Goal: Information Seeking & Learning: Learn about a topic

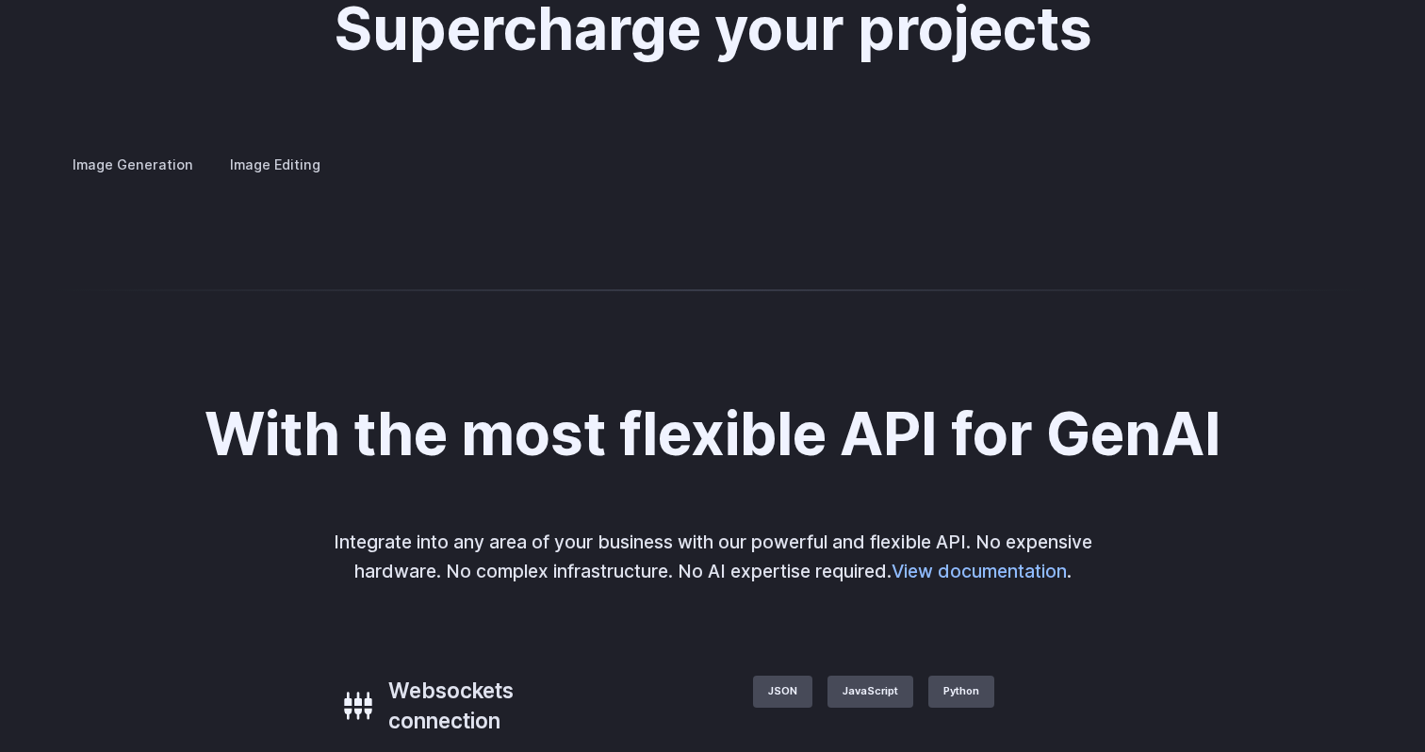
scroll to position [3654, 0]
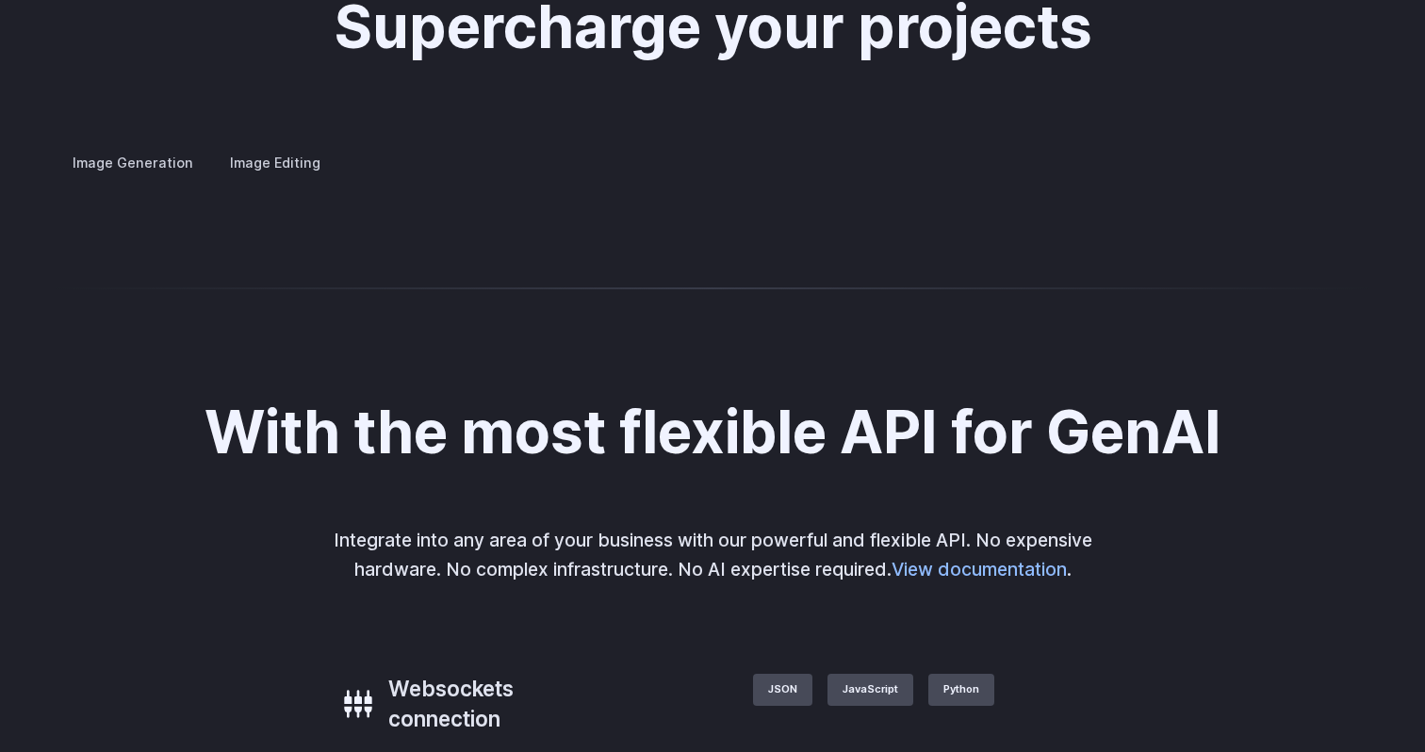
click at [0, 0] on summary "Concept design" at bounding box center [0, 0] width 0 height 0
click at [0, 0] on details "Creative styling Generate fun, unique images without photo editing or graphic d…" at bounding box center [0, 0] width 0 height 0
click at [0, 0] on summary "Creative styling" at bounding box center [0, 0] width 0 height 0
click at [0, 0] on details "Architecture Visualize architectural designs with ease, from initial sketches t…" at bounding box center [0, 0] width 0 height 0
click at [0, 0] on h3 "Architecture" at bounding box center [0, 0] width 0 height 0
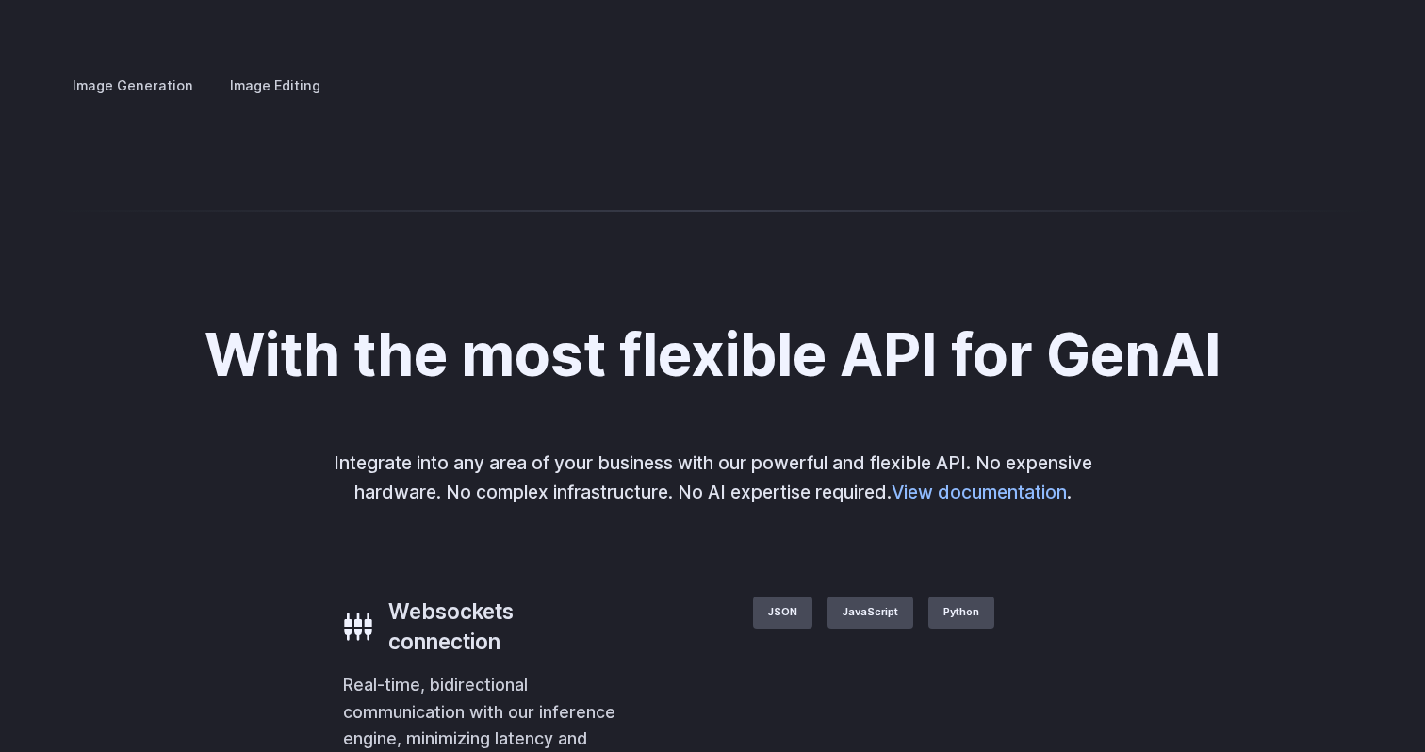
scroll to position [3729, 0]
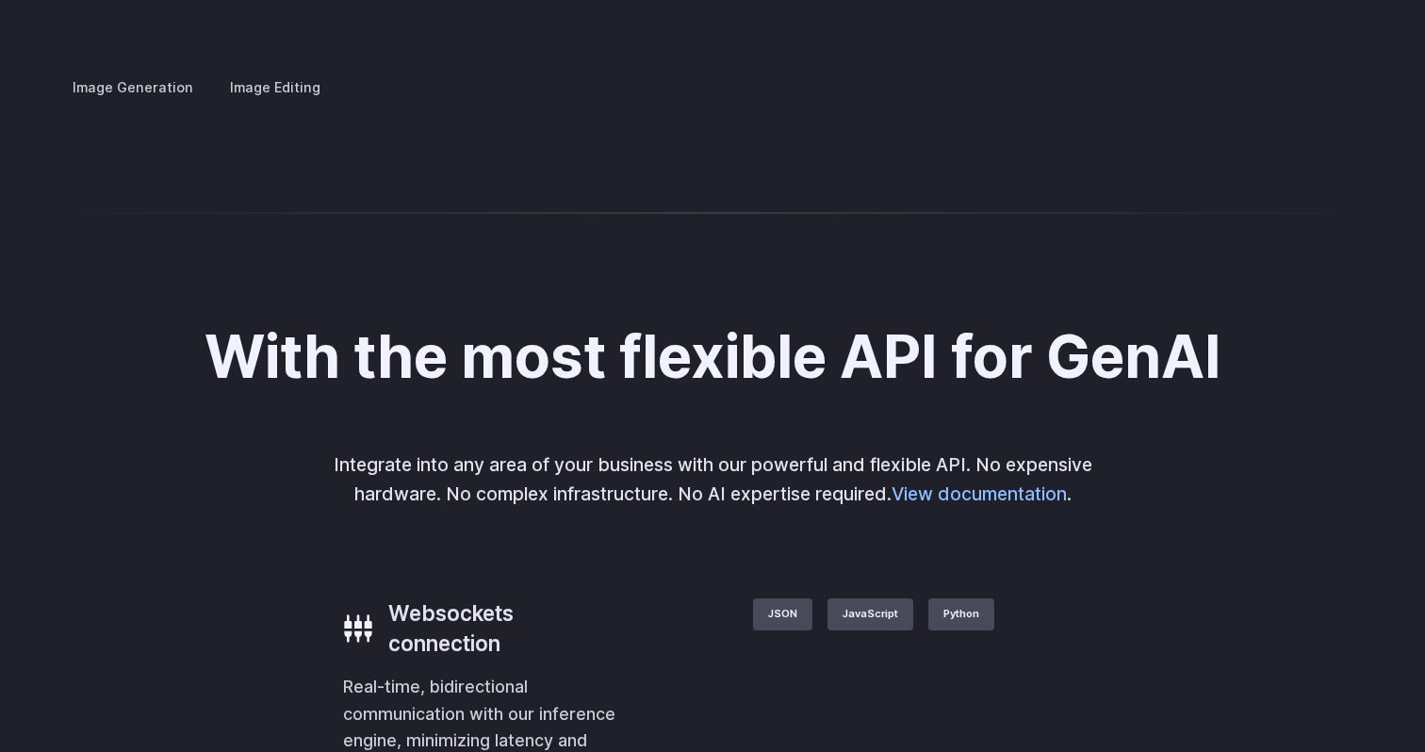
click at [0, 0] on details "Product design Quickly design and visualize new product lines, accessories, or …" at bounding box center [0, 0] width 0 height 0
click at [0, 0] on h3 "Product design" at bounding box center [0, 0] width 0 height 0
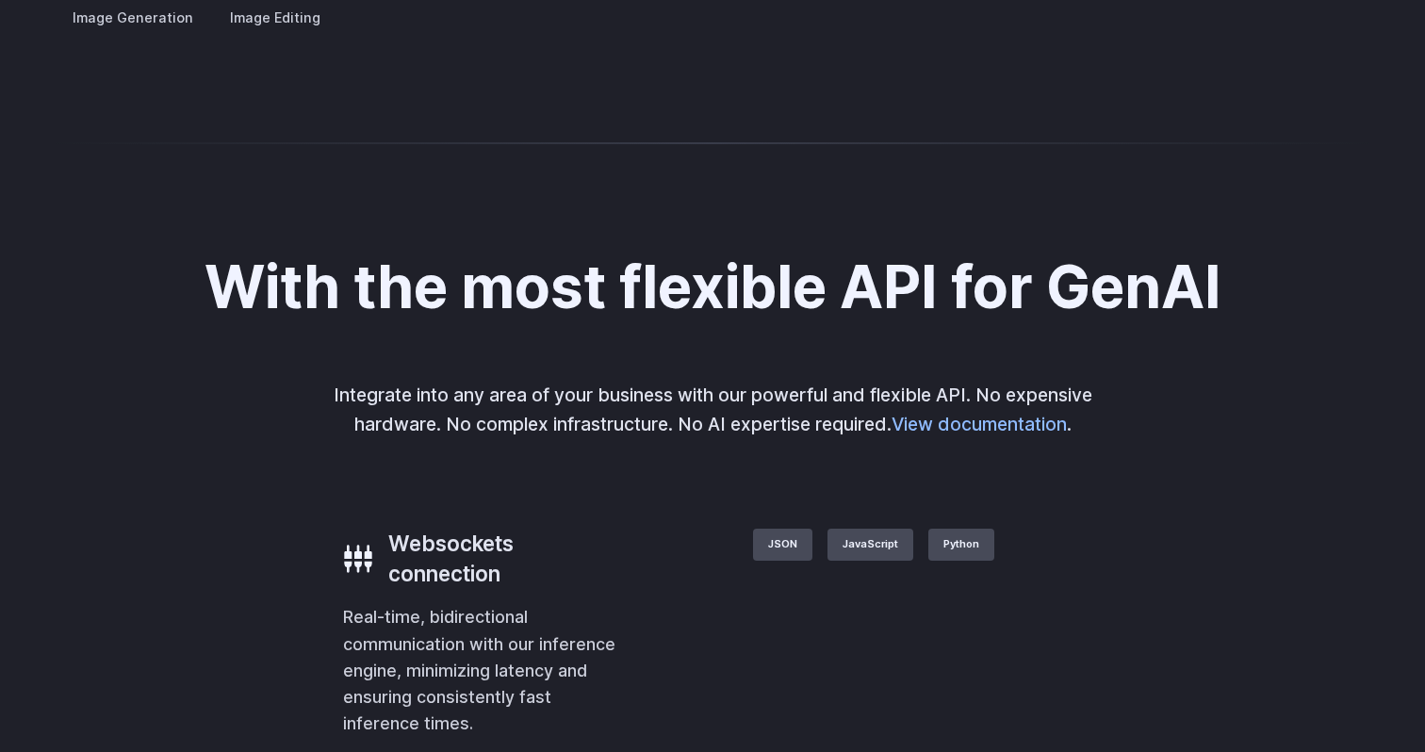
scroll to position [3801, 0]
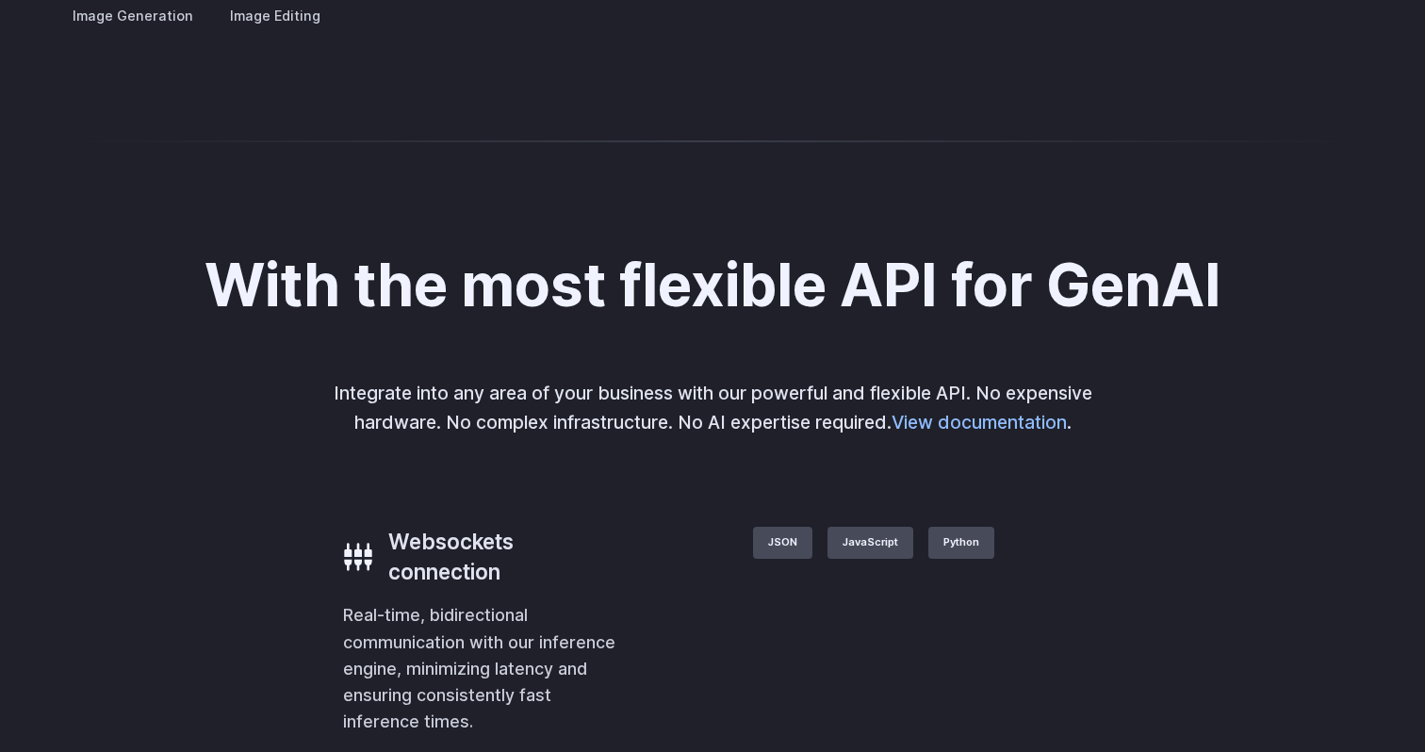
click at [0, 0] on h3 "Personalized assets" at bounding box center [0, 0] width 0 height 0
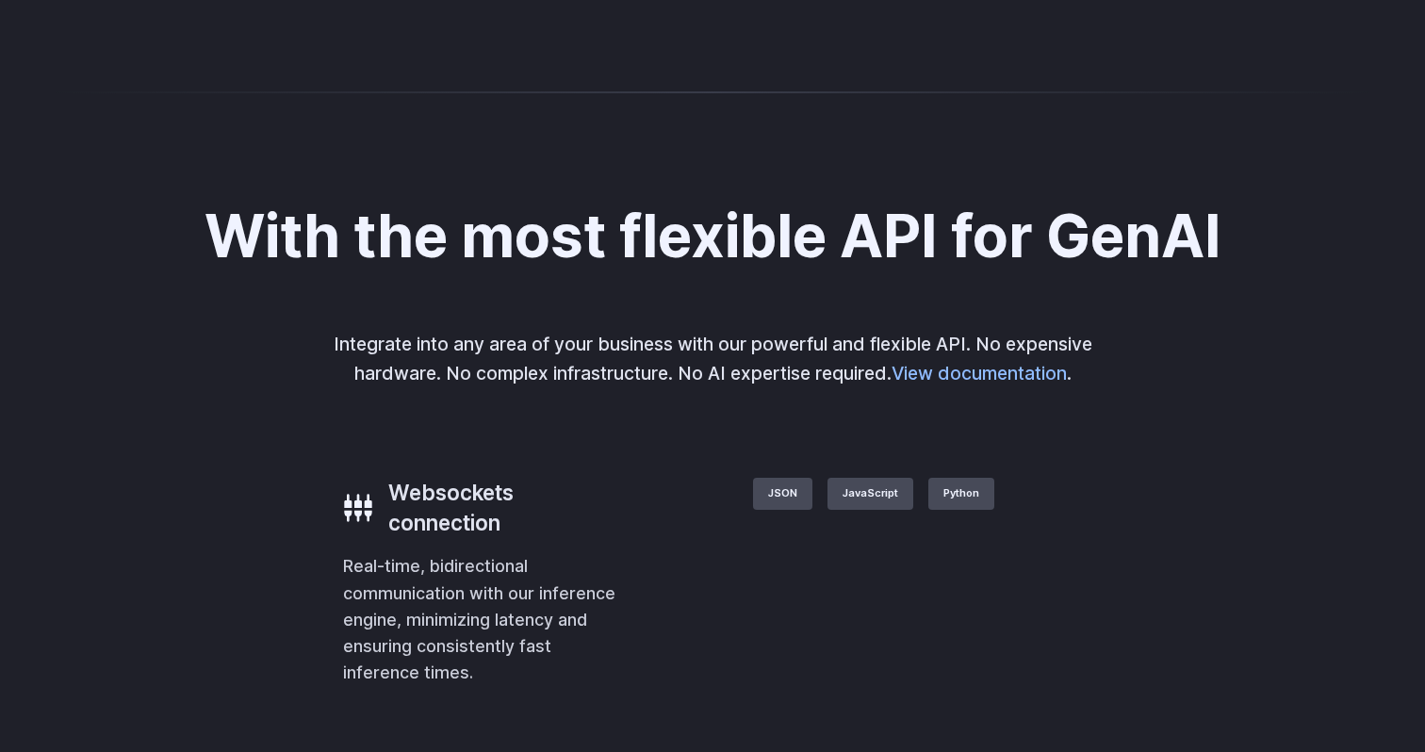
scroll to position [3863, 0]
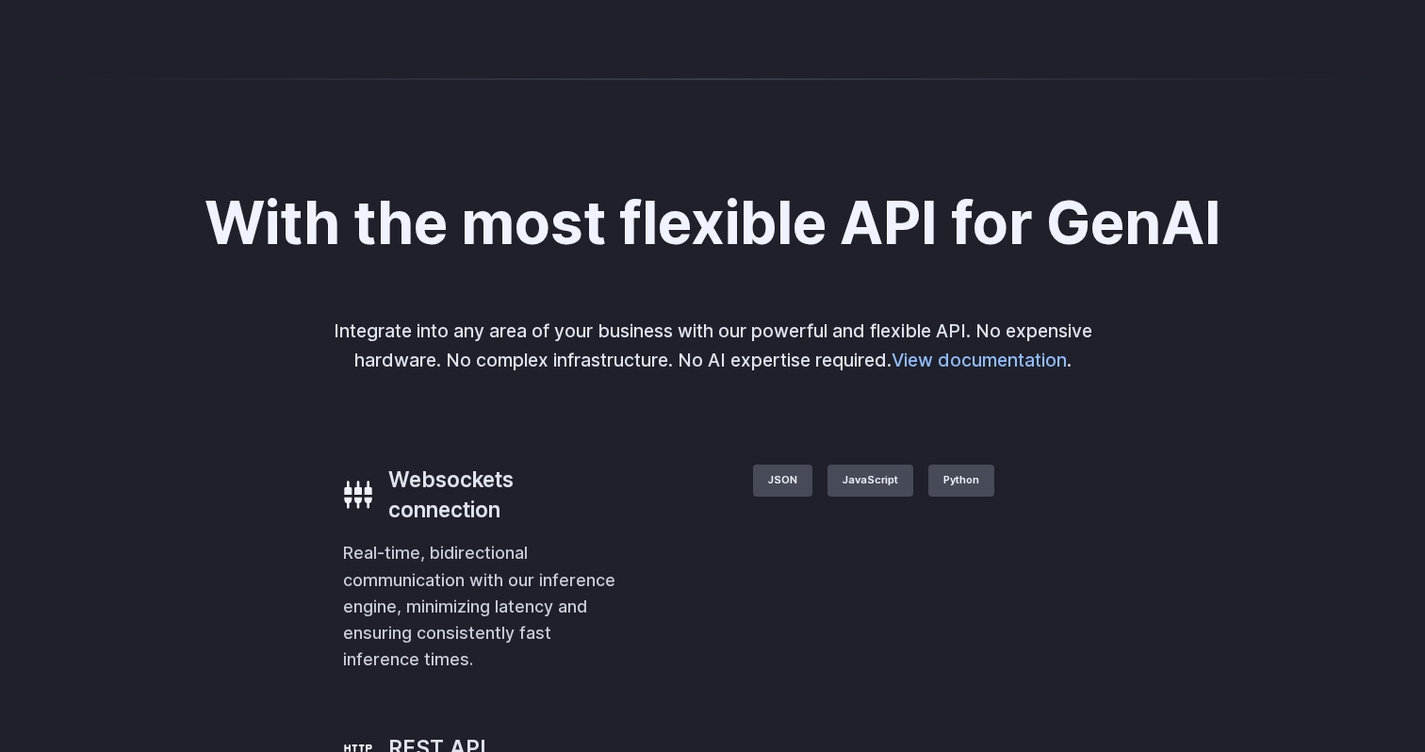
drag, startPoint x: 1019, startPoint y: 304, endPoint x: 1203, endPoint y: 304, distance: 183.8
click at [0, 0] on img at bounding box center [0, 0] width 0 height 0
click at [0, 0] on button "Go to 3 of 4" at bounding box center [0, 0] width 0 height 0
click at [0, 0] on button "Go to 2 of 4" at bounding box center [0, 0] width 0 height 0
click at [0, 0] on div at bounding box center [0, 0] width 0 height 0
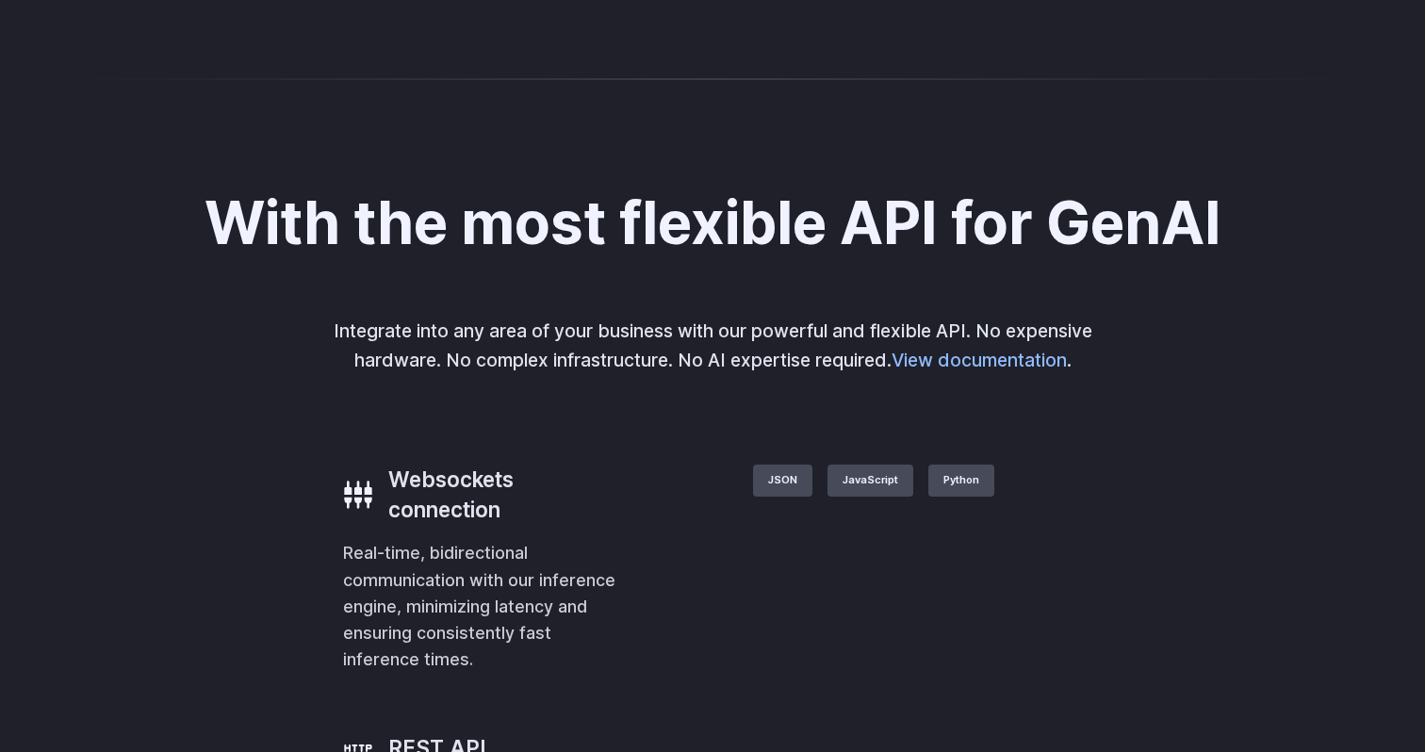
click at [0, 0] on button "Go to 1 of 4" at bounding box center [0, 0] width 0 height 0
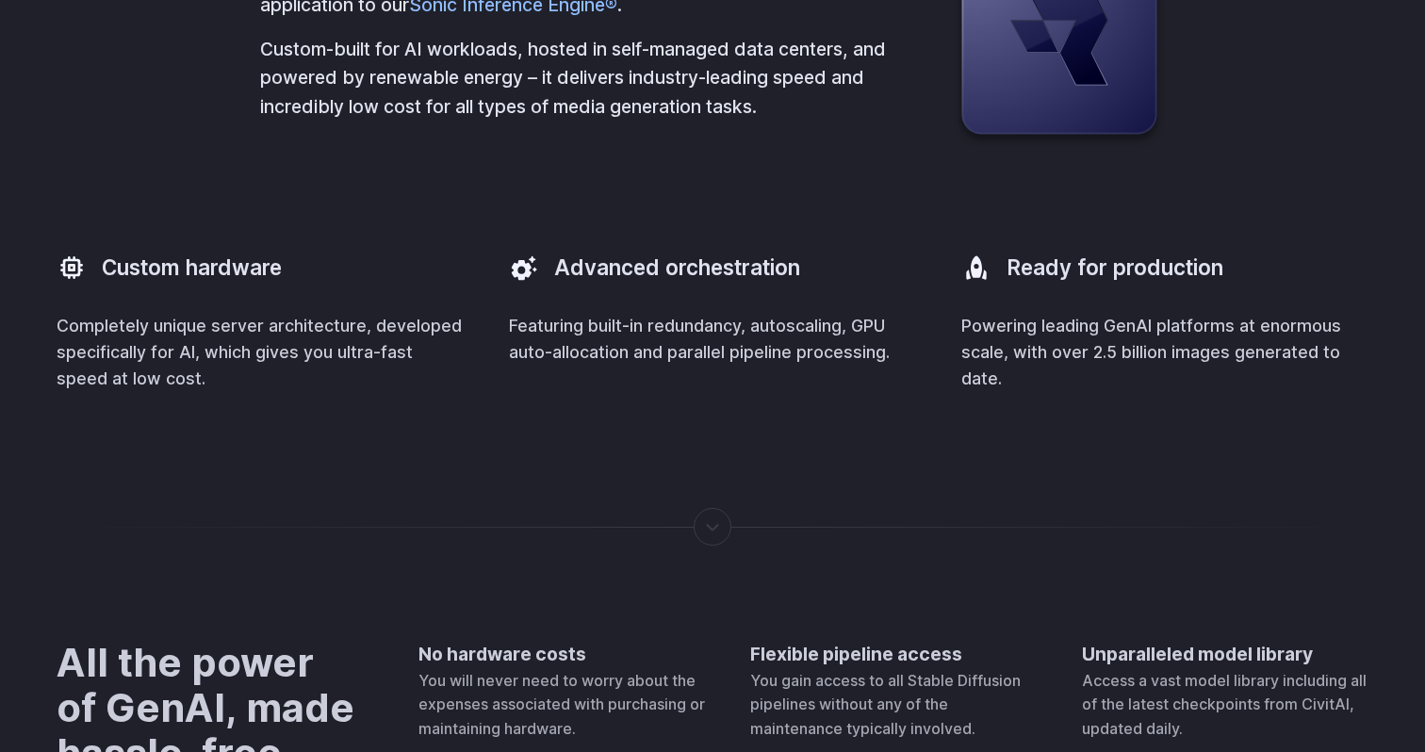
scroll to position [5301, 0]
